Goal: Transaction & Acquisition: Purchase product/service

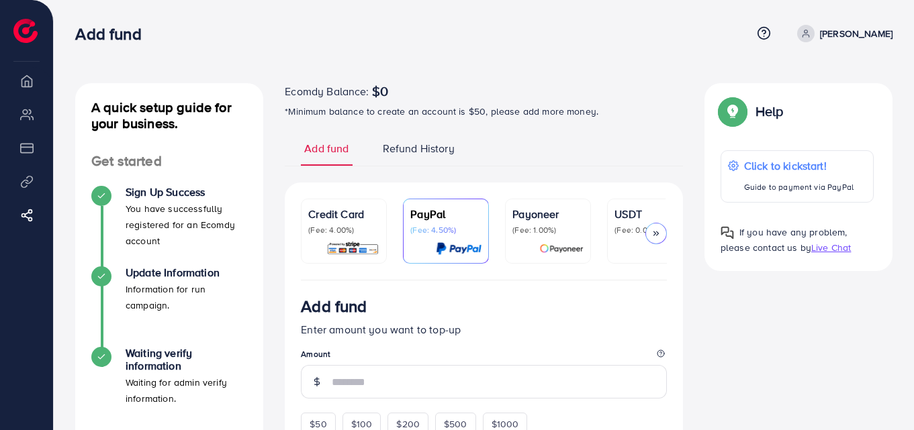
drag, startPoint x: 0, startPoint y: 0, endPoint x: 460, endPoint y: 128, distance: 477.5
click at [417, 141] on link "Refund History" at bounding box center [418, 153] width 79 height 25
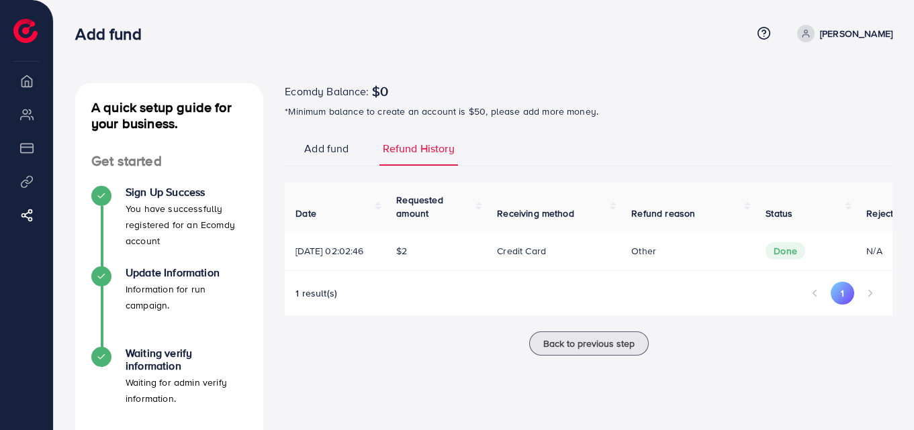
click at [332, 144] on span "Add fund" at bounding box center [326, 148] width 44 height 15
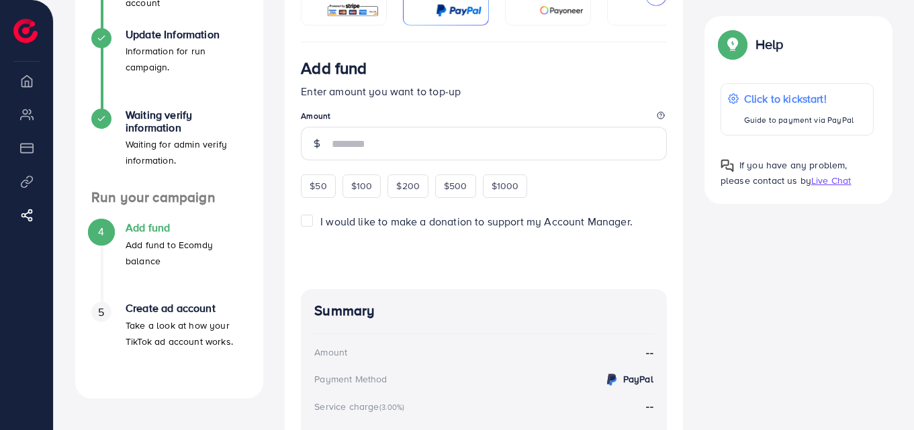
scroll to position [220, 0]
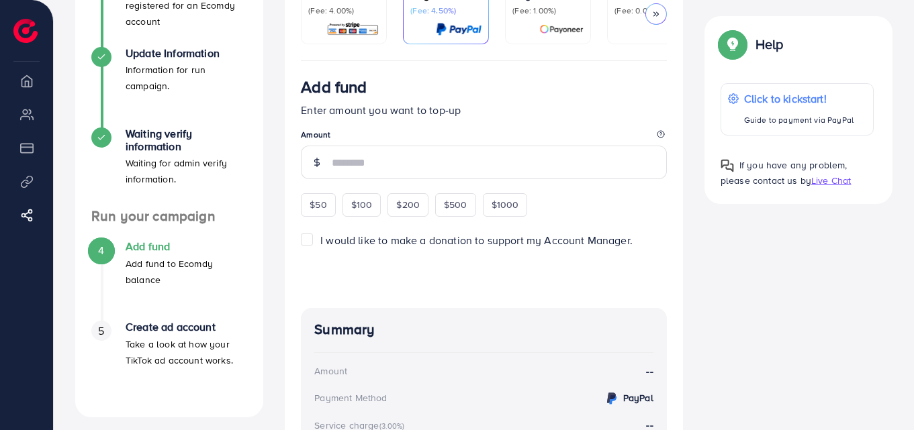
click at [457, 247] on span "I would like to make a donation to support my Account Manager." at bounding box center [476, 240] width 312 height 15
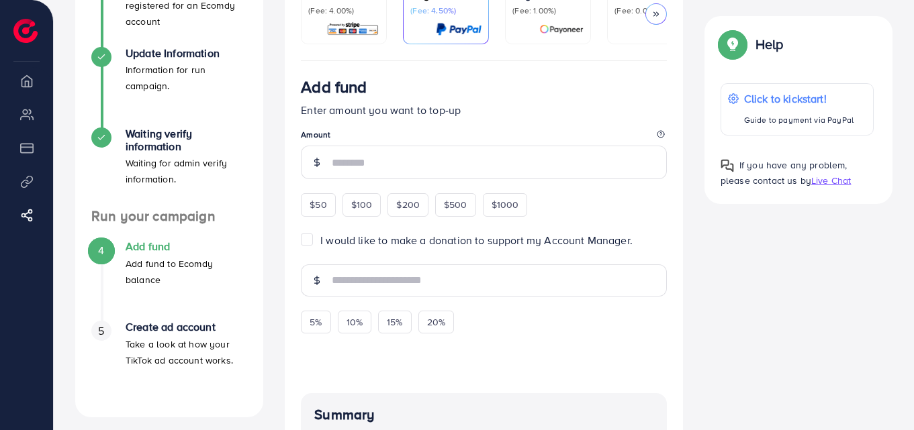
click at [457, 247] on span "I would like to make a donation to support my Account Manager." at bounding box center [476, 240] width 312 height 15
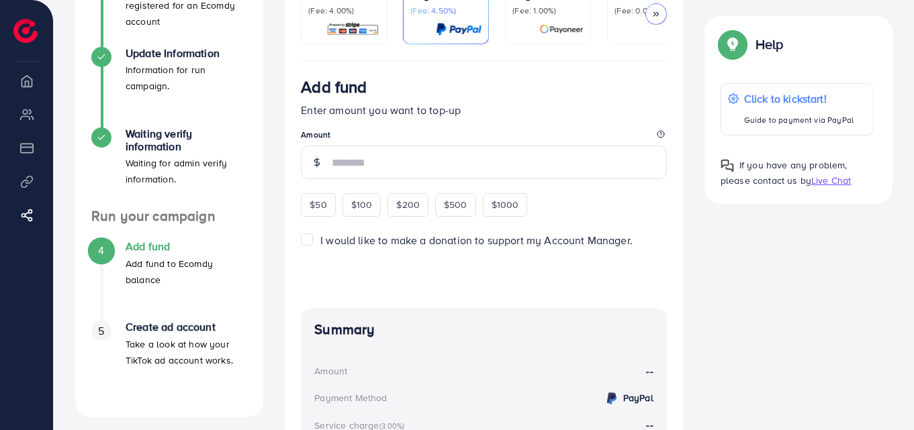
click at [629, 198] on div "Add fund Enter amount you want to top-up Amount $50 $100 $200 $500 $1000" at bounding box center [484, 146] width 366 height 139
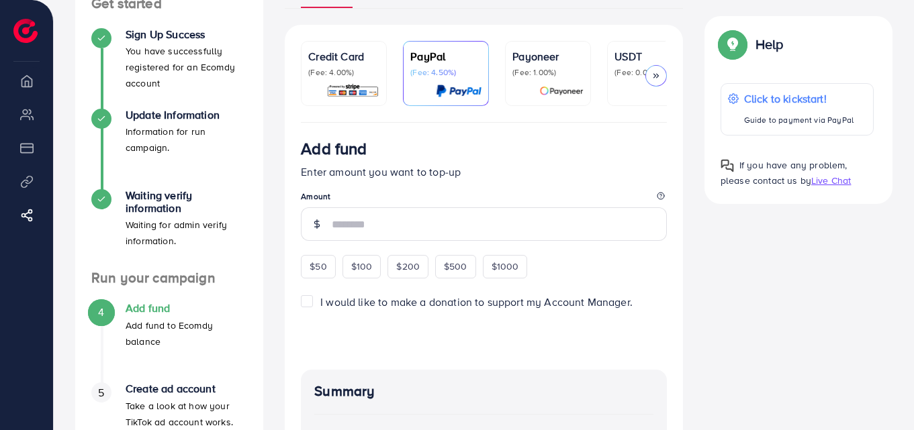
scroll to position [156, 0]
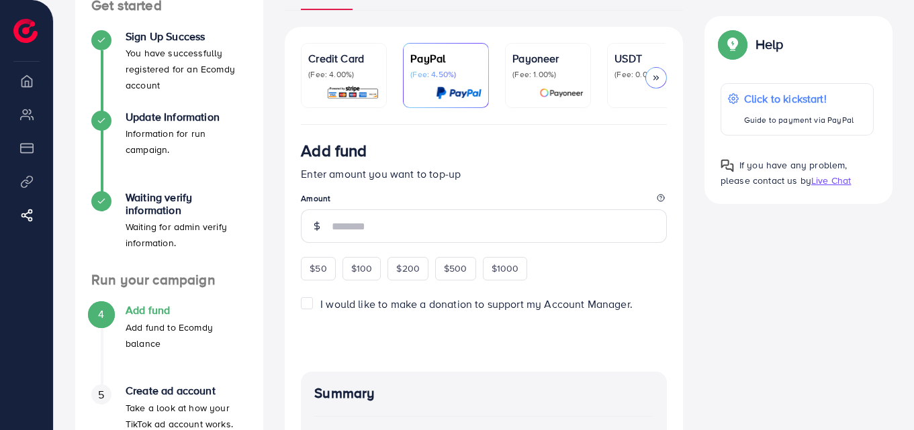
click at [340, 63] on p "Credit Card" at bounding box center [343, 58] width 71 height 16
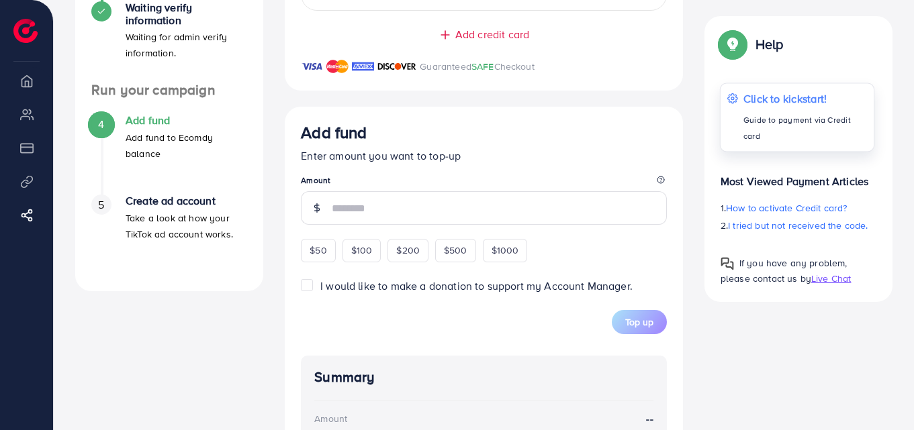
scroll to position [468, 0]
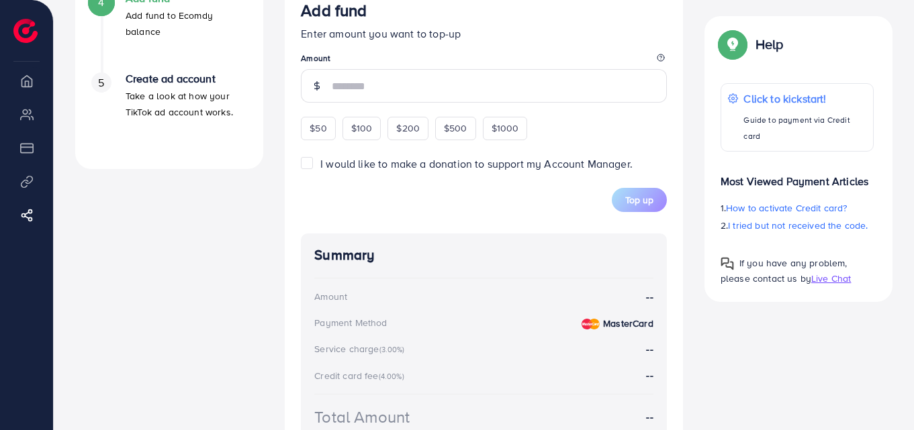
click at [723, 165] on p "Most Viewed Payment Articles" at bounding box center [797, 176] width 153 height 27
click at [320, 140] on div "$50" at bounding box center [318, 128] width 34 height 23
type input "**"
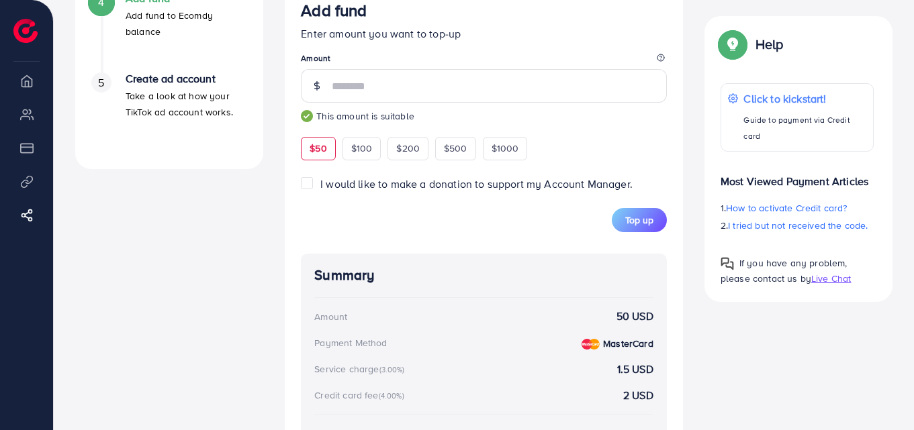
click at [571, 142] on div "$50 $100 $200 $500 $1000" at bounding box center [438, 147] width 275 height 26
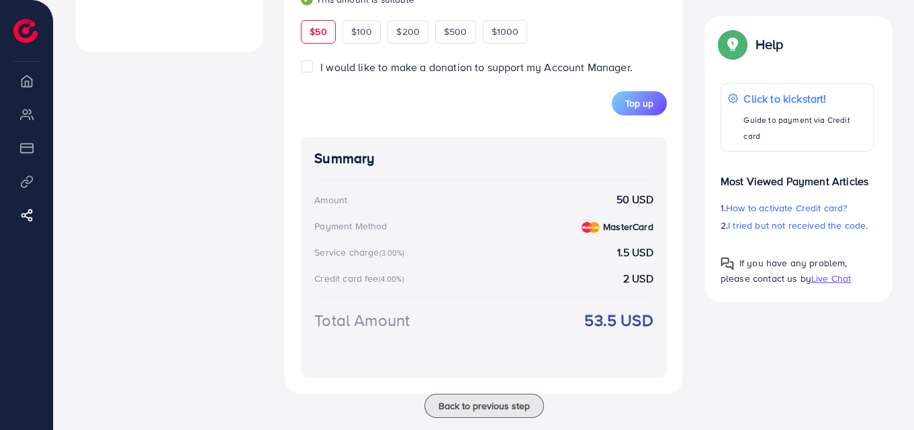
scroll to position [586, 0]
